Goal: Task Accomplishment & Management: Complete application form

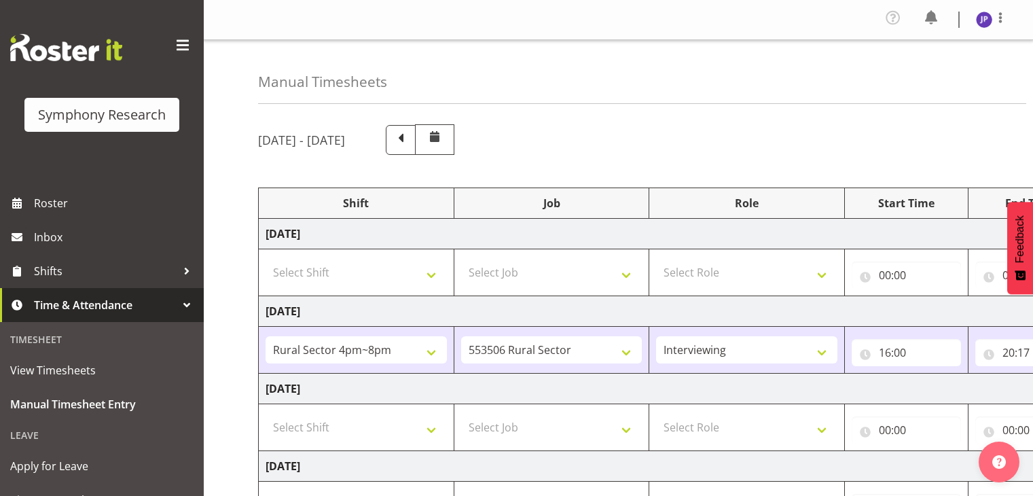
select select "81298"
select select "10587"
select select "47"
select select "81298"
select select "10587"
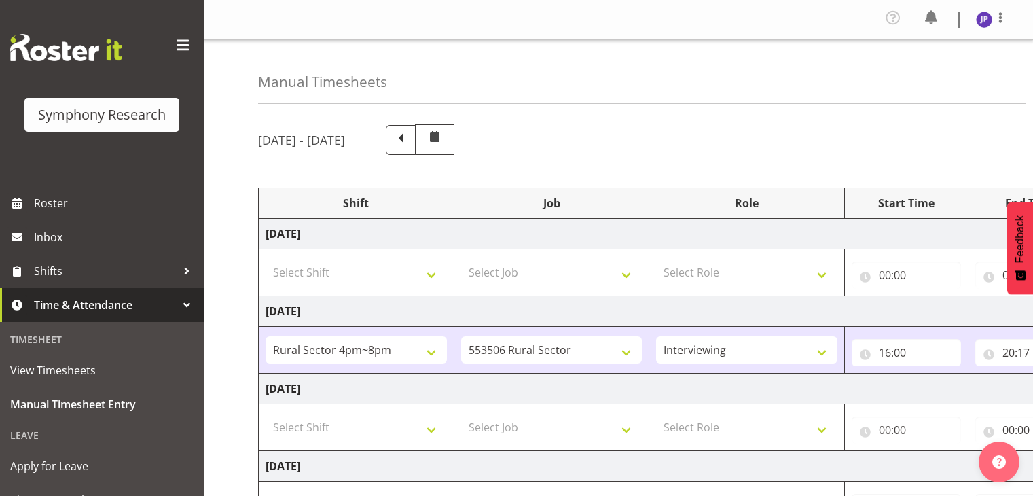
select select "47"
select select "81299"
select select "10587"
select select "47"
select select "81299"
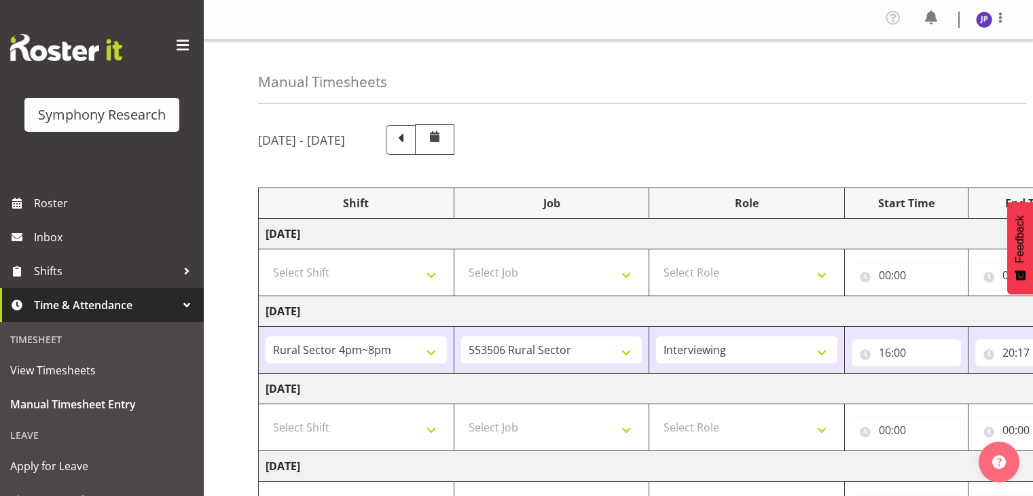
select select "10587"
select select "47"
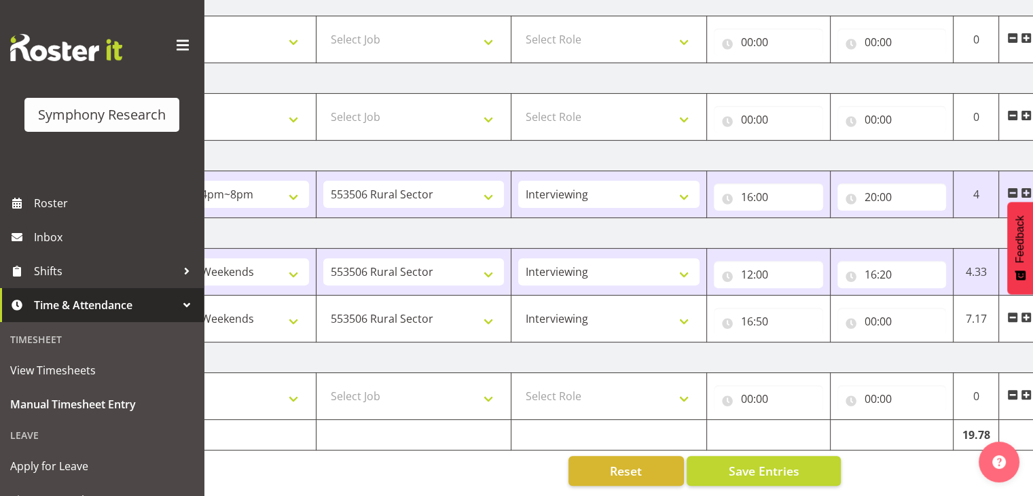
scroll to position [0, 134]
click at [883, 313] on input "00:00" at bounding box center [895, 321] width 109 height 27
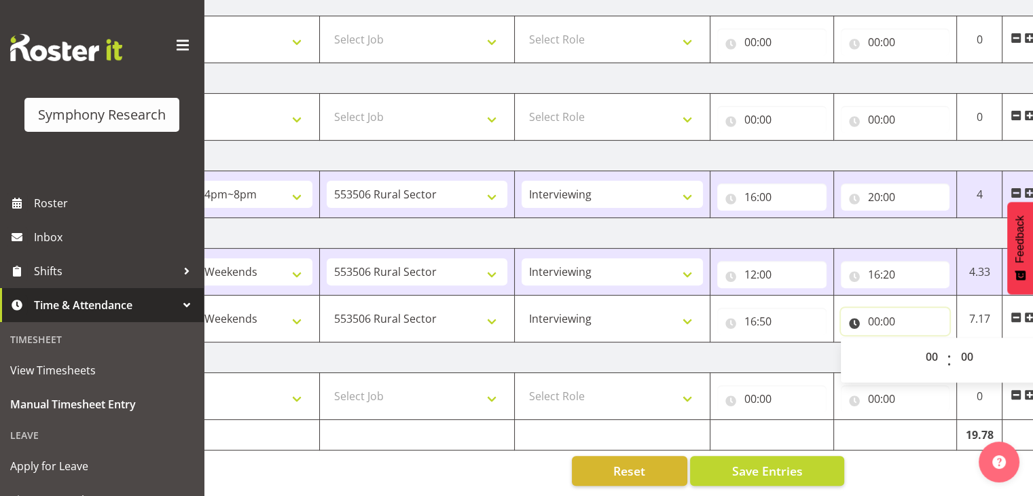
click at [871, 310] on input "00:00" at bounding box center [895, 321] width 109 height 27
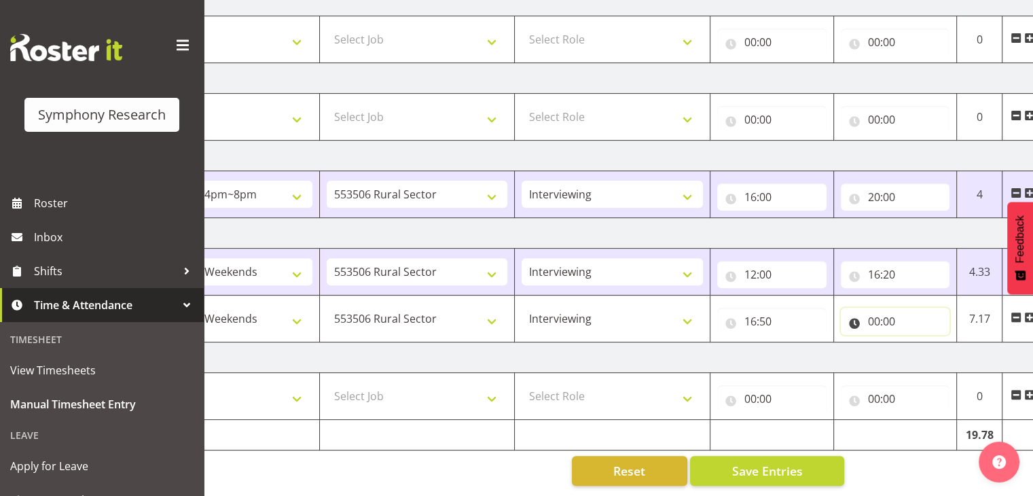
click at [877, 313] on input "00:00" at bounding box center [895, 321] width 109 height 27
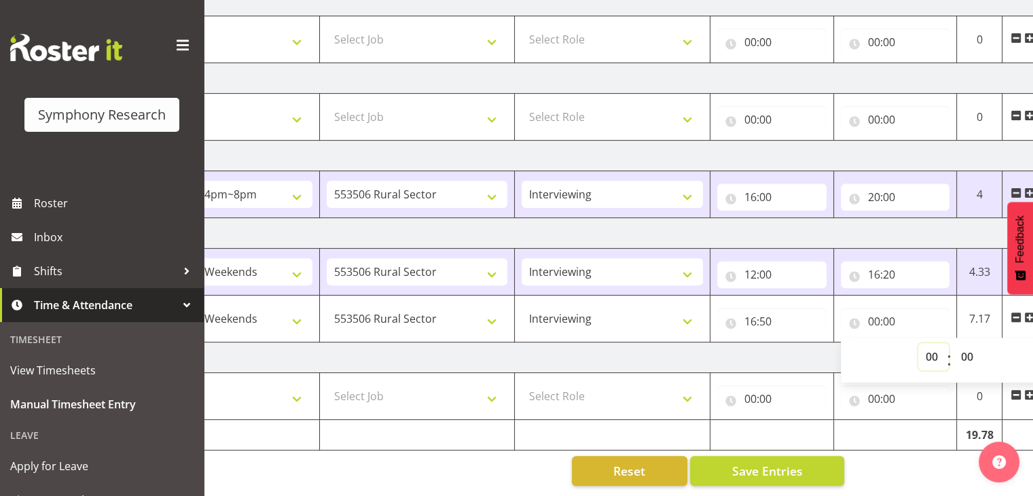
click at [932, 346] on select "00 01 02 03 04 05 06 07 08 09 10 11 12 13 14 15 16 17 18 19 20 21 22 23" at bounding box center [933, 356] width 31 height 27
select select "19"
click at [918, 343] on select "00 01 02 03 04 05 06 07 08 09 10 11 12 13 14 15 16 17 18 19 20 21 22 23" at bounding box center [933, 356] width 31 height 27
type input "19:00"
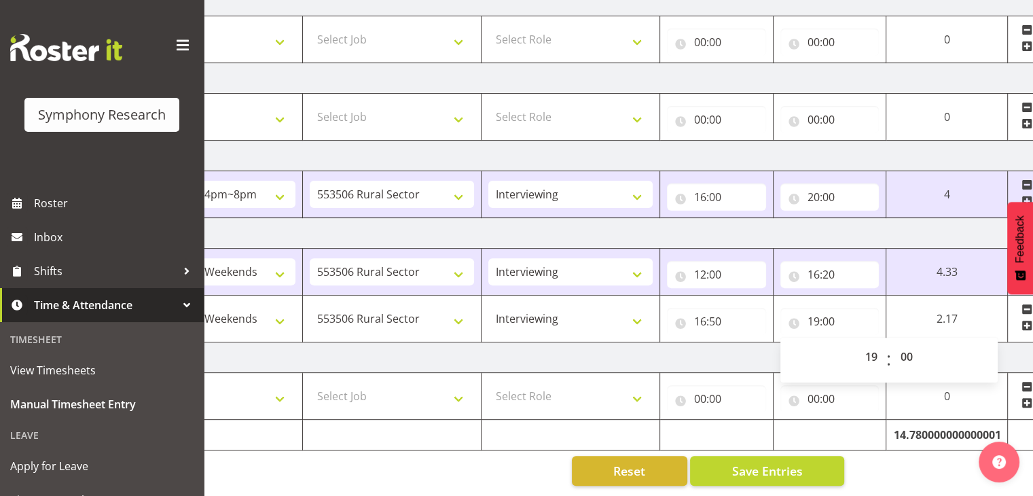
click at [894, 385] on td "0" at bounding box center [947, 396] width 122 height 47
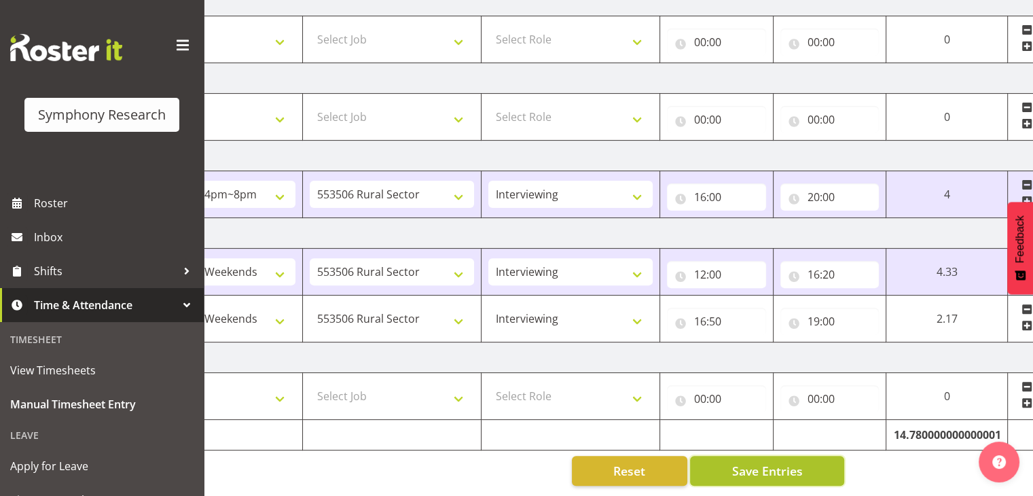
click at [782, 465] on span "Save Entries" at bounding box center [766, 471] width 71 height 18
